Goal: Find specific page/section: Find specific page/section

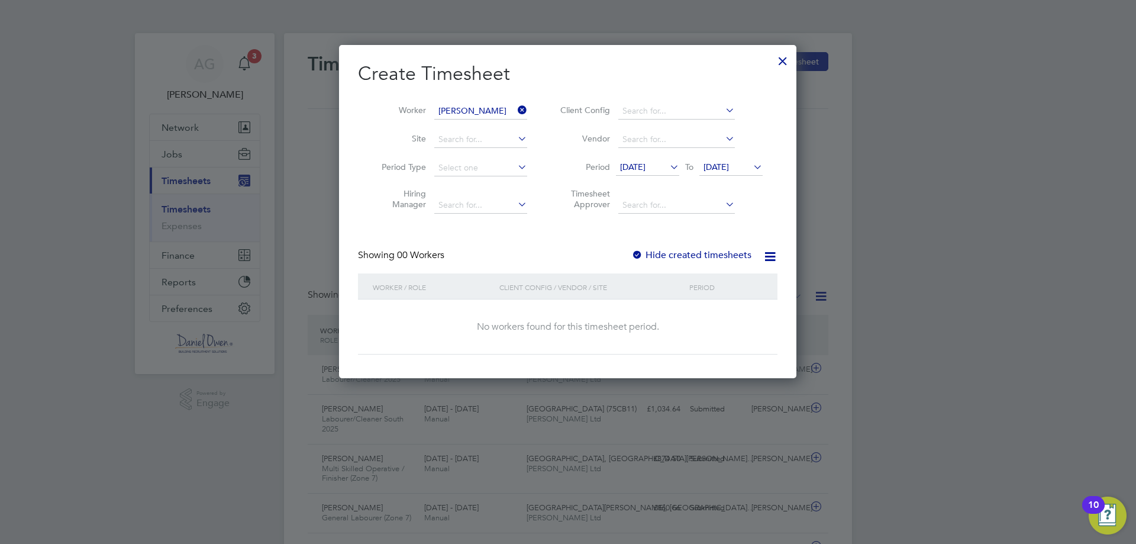
drag, startPoint x: 782, startPoint y: 59, endPoint x: 766, endPoint y: 89, distance: 34.7
click at [782, 58] on div at bounding box center [782, 57] width 21 height 21
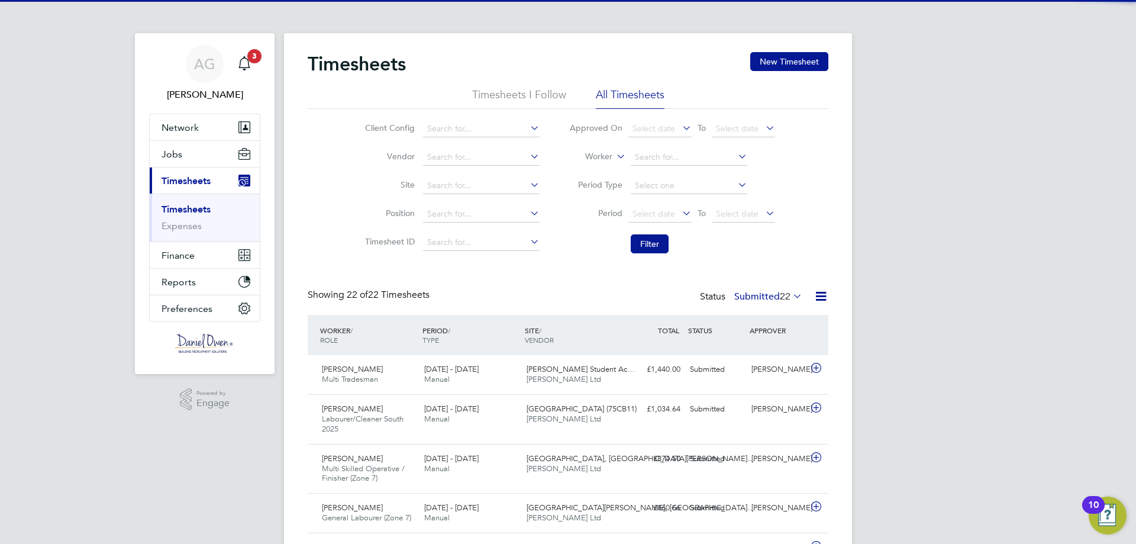
click at [603, 153] on label "Worker" at bounding box center [585, 157] width 53 height 12
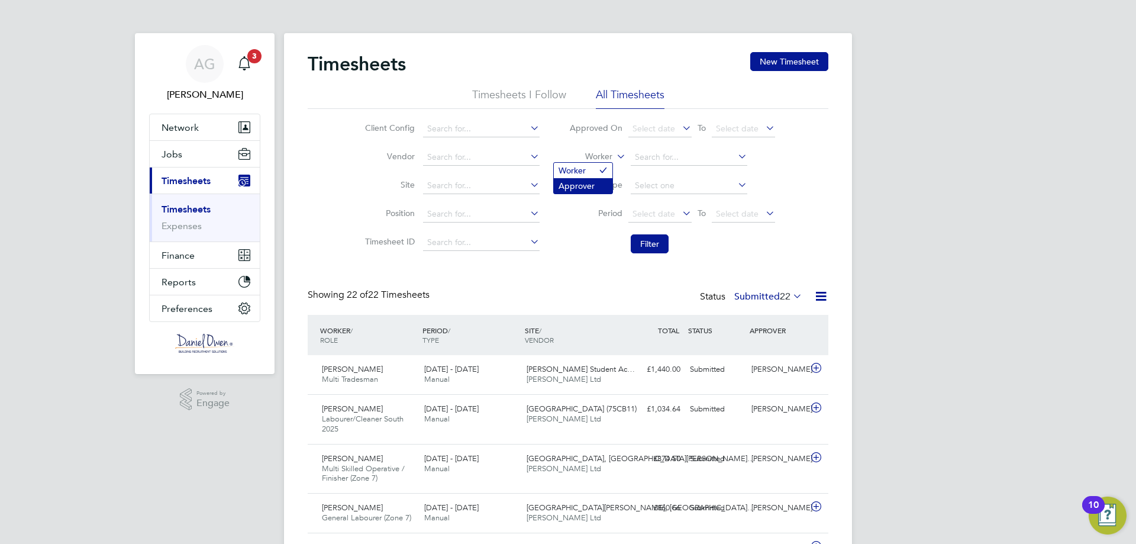
click at [587, 180] on li "Approver" at bounding box center [583, 185] width 59 height 15
click at [614, 159] on icon at bounding box center [614, 153] width 0 height 11
click at [594, 175] on li "Worker" at bounding box center [583, 170] width 59 height 15
click at [639, 156] on input at bounding box center [688, 157] width 117 height 17
click at [667, 153] on input at bounding box center [688, 157] width 117 height 17
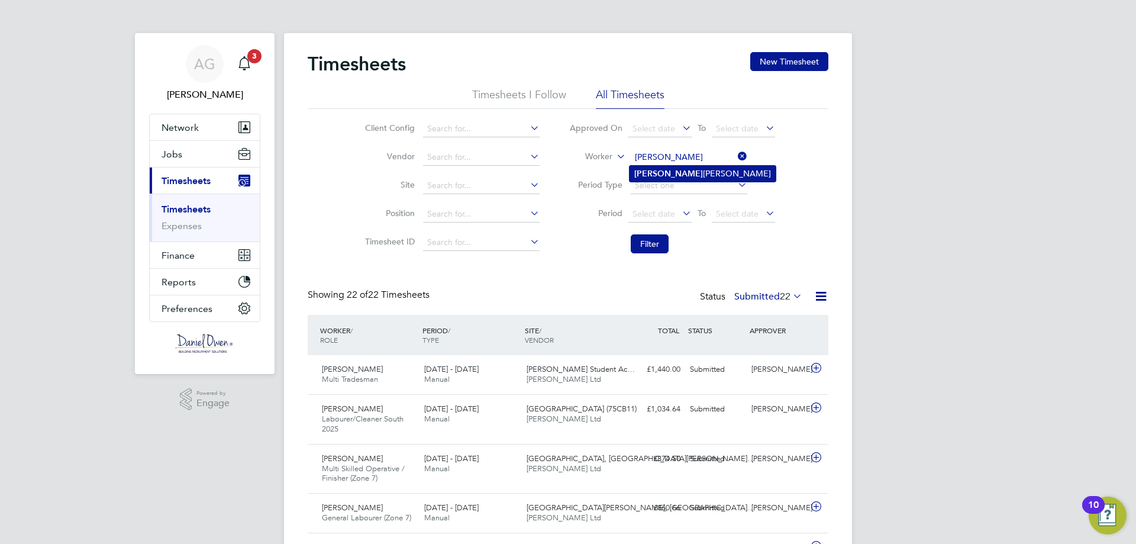
click at [652, 169] on b "[PERSON_NAME]" at bounding box center [668, 174] width 69 height 10
type input "[PERSON_NAME]"
click at [656, 242] on button "Filter" at bounding box center [649, 243] width 38 height 19
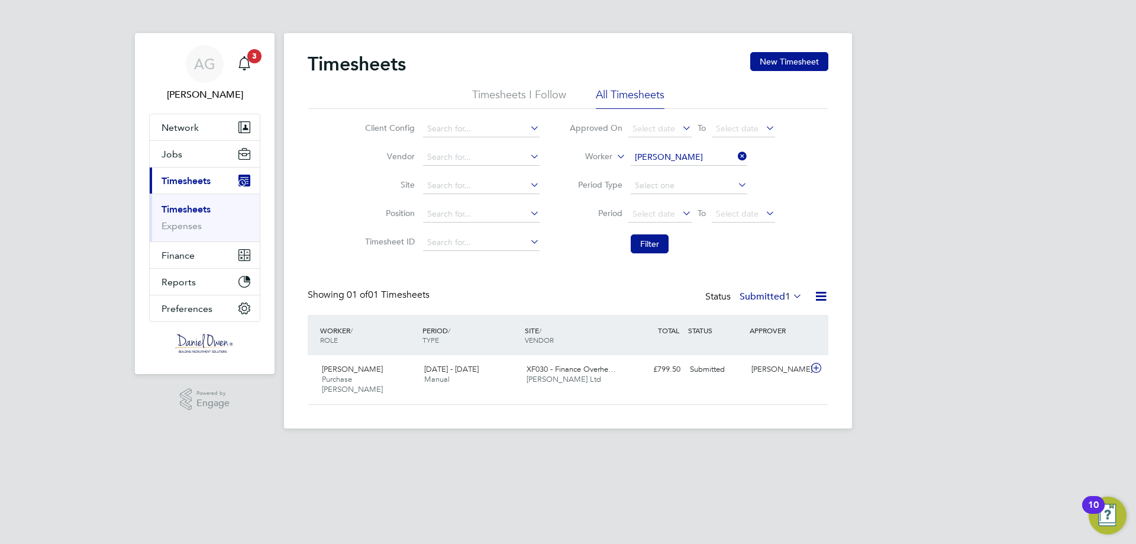
click at [735, 159] on icon at bounding box center [735, 156] width 0 height 17
click at [687, 162] on input at bounding box center [688, 157] width 117 height 17
click at [671, 172] on li "[PERSON_NAME]" at bounding box center [688, 174] width 118 height 16
type input "[PERSON_NAME]"
click at [645, 234] on li "Filter" at bounding box center [671, 243] width 235 height 31
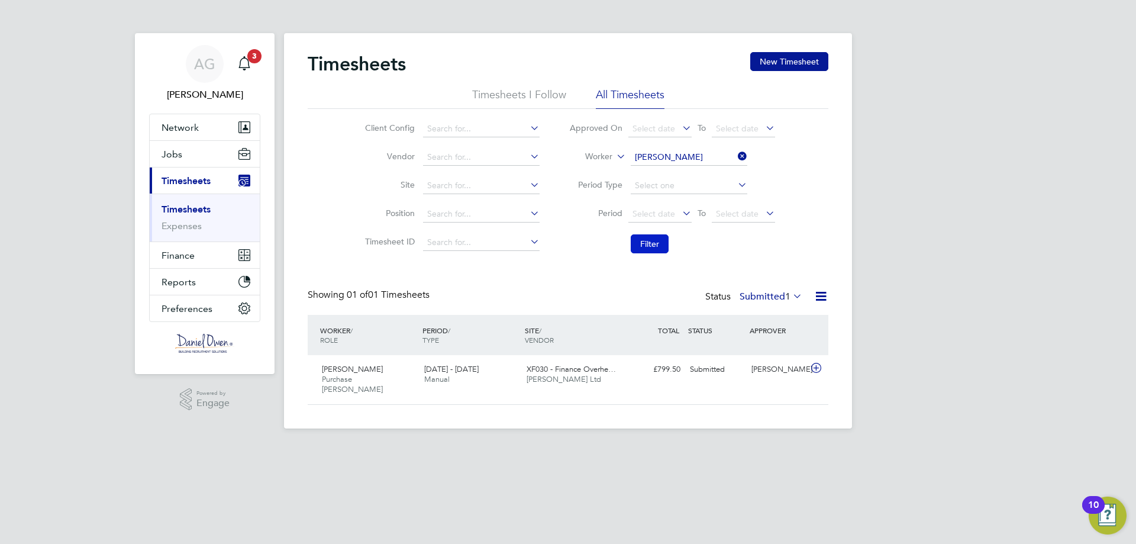
click at [653, 249] on button "Filter" at bounding box center [649, 243] width 38 height 19
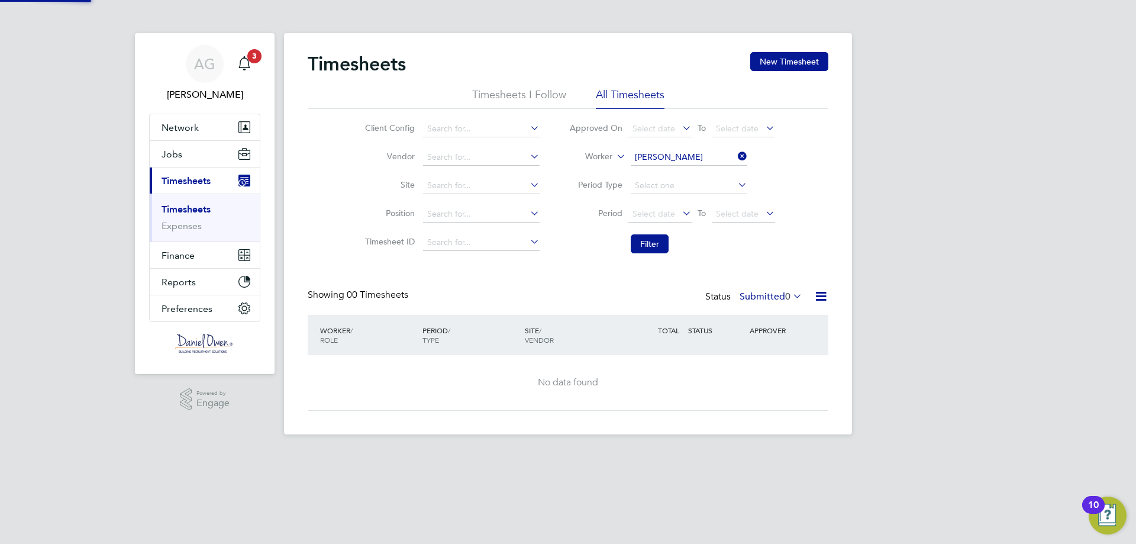
click at [758, 292] on label "Submitted 0" at bounding box center [770, 296] width 63 height 12
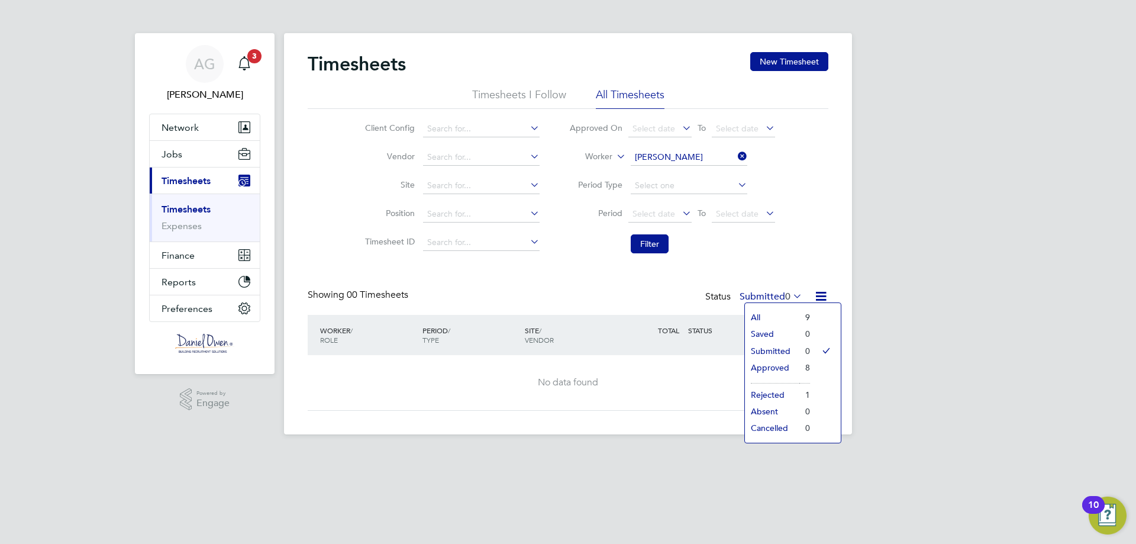
click at [787, 367] on li "Approved" at bounding box center [772, 367] width 54 height 17
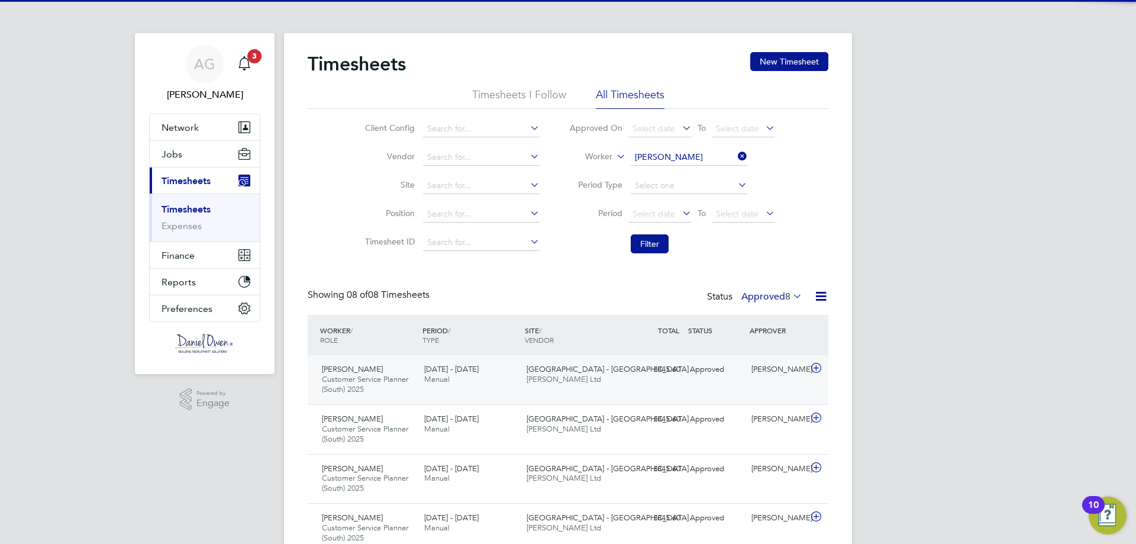
click at [543, 367] on span "[GEOGRAPHIC_DATA] - [GEOGRAPHIC_DATA]…" at bounding box center [611, 369] width 170 height 10
